Goal: Task Accomplishment & Management: Complete application form

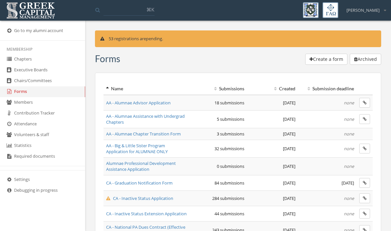
click at [129, 148] on span "AA - Big & Little Sister Program Application for ALUMNAE ONLY" at bounding box center [137, 149] width 62 height 12
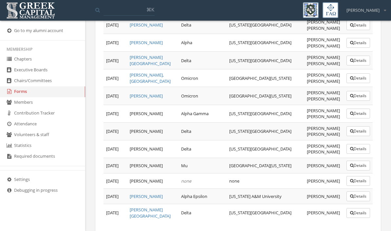
scroll to position [484, 0]
click at [26, 95] on link "Forms" at bounding box center [42, 91] width 85 height 11
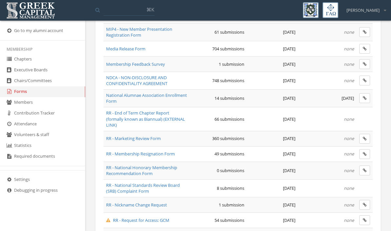
scroll to position [442, 0]
click at [137, 100] on span "National Alumnae Association Enrollment Form" at bounding box center [146, 98] width 81 height 12
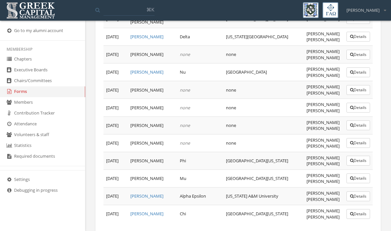
scroll to position [357, 0]
click at [20, 97] on link "Forms" at bounding box center [42, 91] width 85 height 11
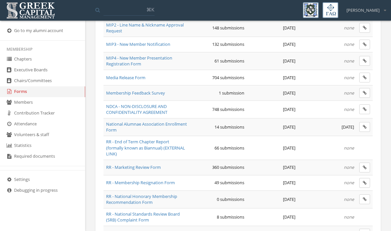
scroll to position [412, 0]
click at [138, 122] on span "National Alumnae Association Enrollment Form" at bounding box center [146, 128] width 81 height 12
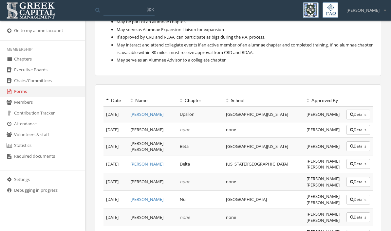
scroll to position [230, 0]
click at [363, 113] on button "Details" at bounding box center [359, 114] width 24 height 10
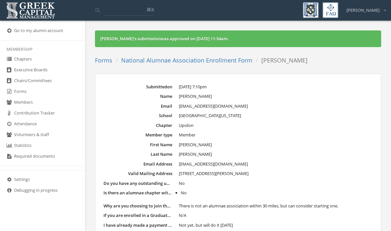
click at [160, 60] on link "National Alumnae Association Enrollment Form" at bounding box center [186, 60] width 131 height 8
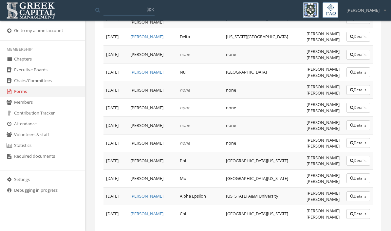
scroll to position [357, 0]
click at [356, 90] on button "Details" at bounding box center [359, 90] width 24 height 10
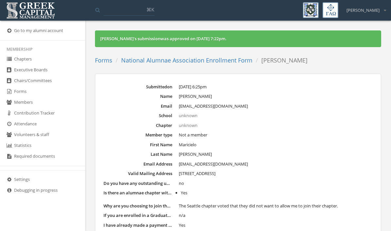
click at [200, 58] on link "National Alumnae Association Enrollment Form" at bounding box center [186, 60] width 131 height 8
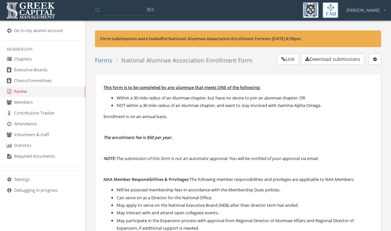
click at [25, 66] on link "Executive Boards" at bounding box center [42, 70] width 85 height 11
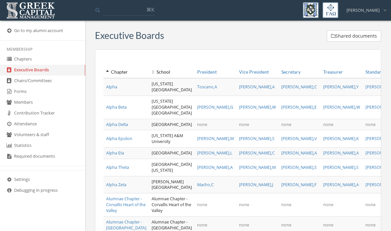
click at [20, 58] on link "Chapters" at bounding box center [42, 59] width 85 height 11
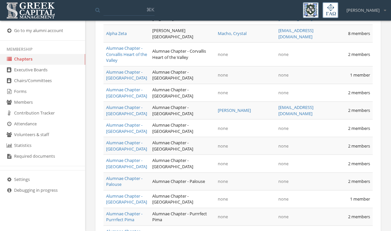
scroll to position [155, 0]
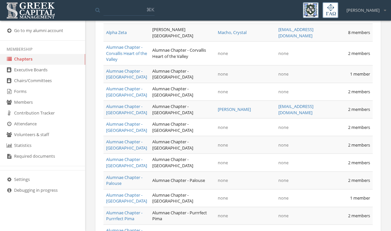
click at [123, 133] on link "Alumnae Chapter - [GEOGRAPHIC_DATA]" at bounding box center [126, 127] width 41 height 12
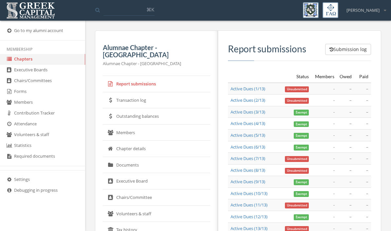
click at [133, 125] on link "Members" at bounding box center [156, 133] width 107 height 16
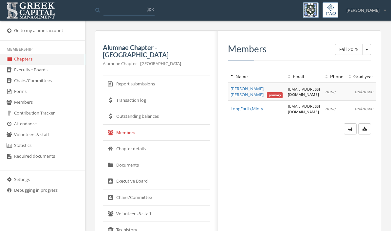
click at [137, 161] on link "Documents" at bounding box center [156, 165] width 107 height 16
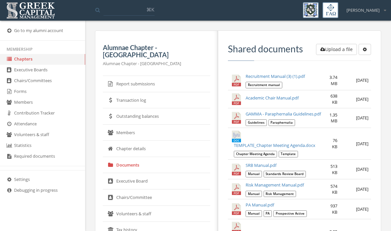
click at [147, 144] on link "Chapter details" at bounding box center [156, 149] width 107 height 16
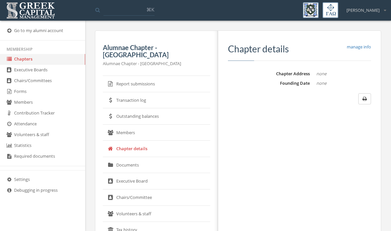
click at [22, 96] on link "Forms" at bounding box center [42, 91] width 85 height 11
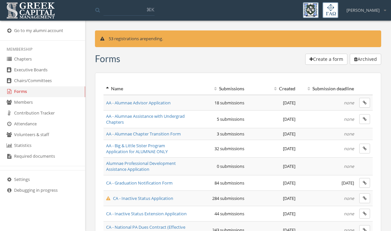
click at [24, 97] on link "Forms" at bounding box center [42, 91] width 85 height 11
click at [17, 95] on link "Forms" at bounding box center [42, 91] width 85 height 11
click at [122, 150] on span "AA - Big & Little Sister Program Application for ALUMNAE ONLY" at bounding box center [137, 149] width 62 height 12
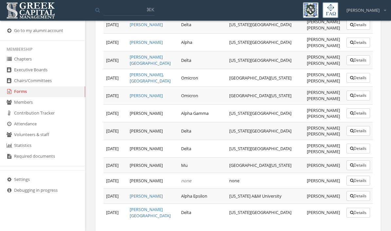
scroll to position [484, 0]
click at [31, 91] on link "Forms" at bounding box center [42, 91] width 85 height 11
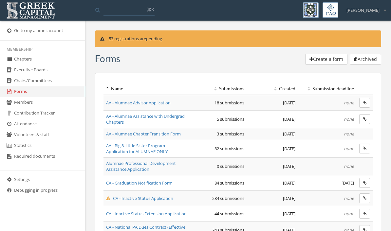
click at [176, 150] on td "AA - Big & Little Sister Program Application for ALUMNAE ONLY" at bounding box center [146, 149] width 86 height 18
click at [150, 148] on span "AA - Big & Little Sister Program Application for ALUMNAE ONLY" at bounding box center [137, 149] width 62 height 12
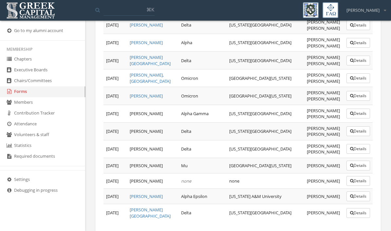
scroll to position [484, 0]
click at [361, 177] on button "Details" at bounding box center [359, 182] width 24 height 10
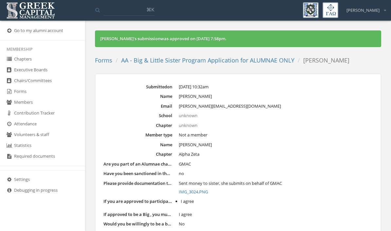
click at [197, 189] on link "IMG_3024.PNG" at bounding box center [276, 192] width 194 height 7
click at [198, 190] on link "IMG_3024.PNG" at bounding box center [276, 192] width 194 height 7
